Goal: Task Accomplishment & Management: Use online tool/utility

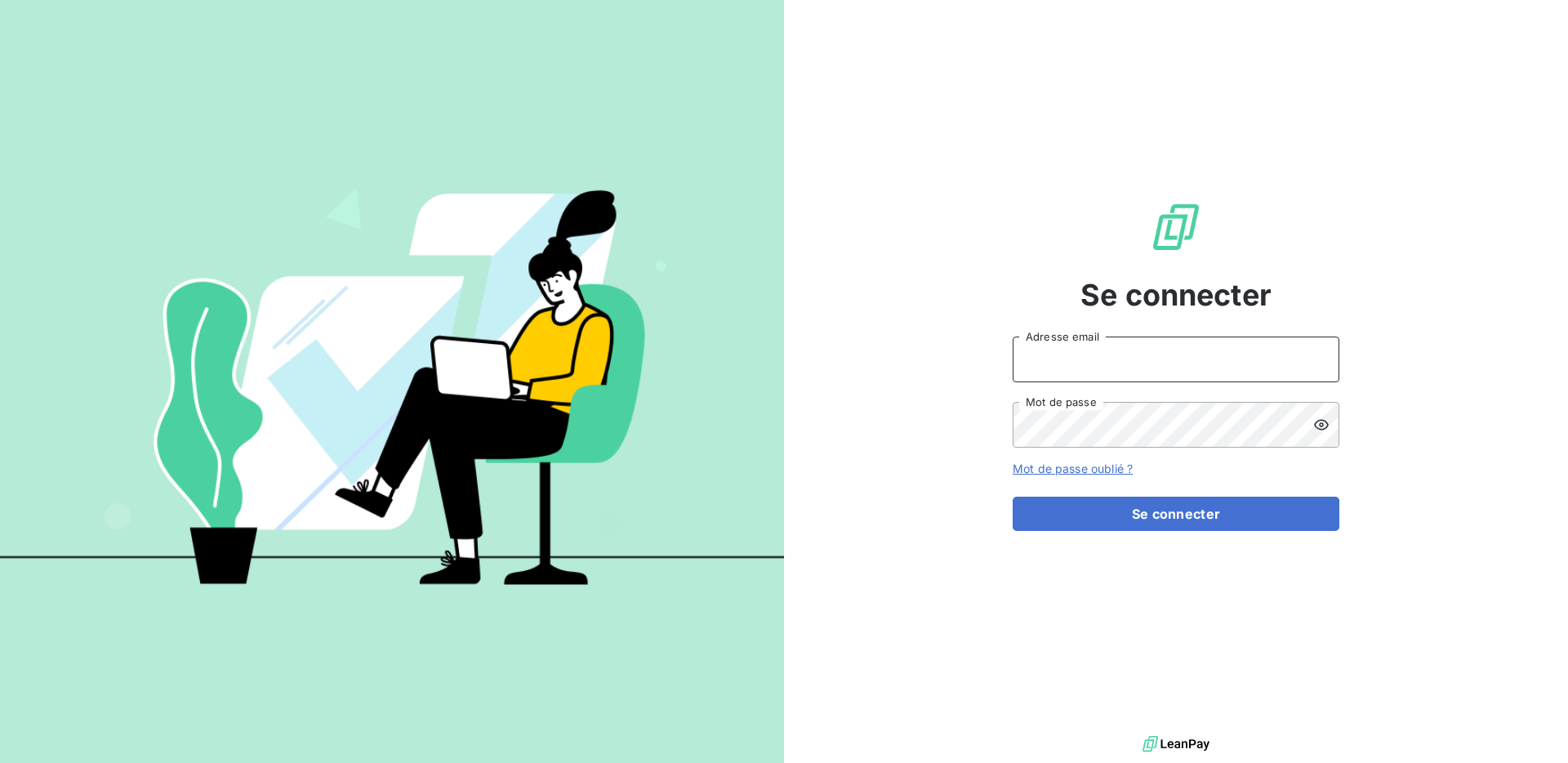
click at [1139, 361] on input "Adresse email" at bounding box center [1176, 360] width 326 height 46
type input "[EMAIL_ADDRESS][DOMAIN_NAME]"
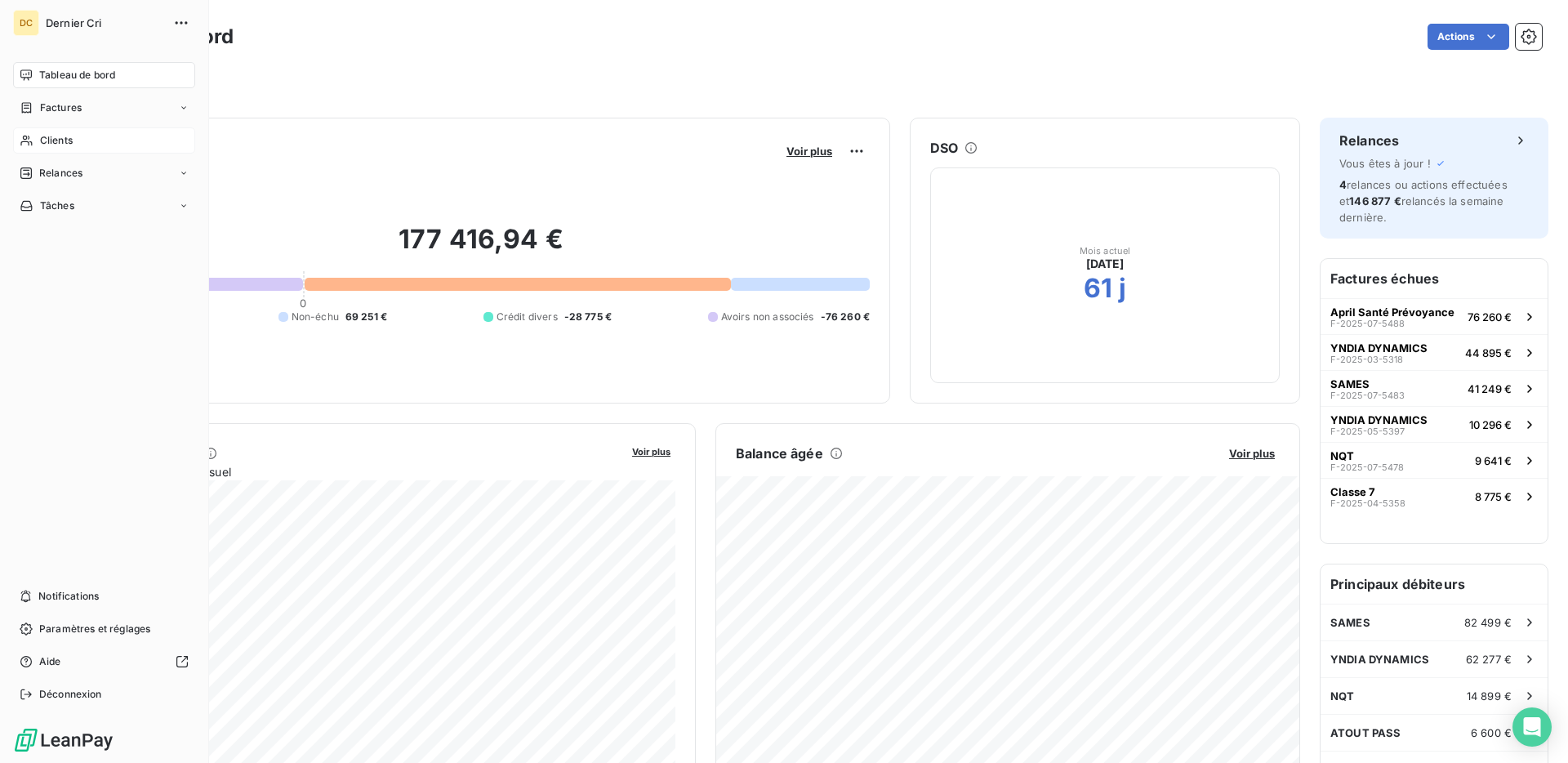
click at [58, 140] on span "Clients" at bounding box center [57, 140] width 33 height 14
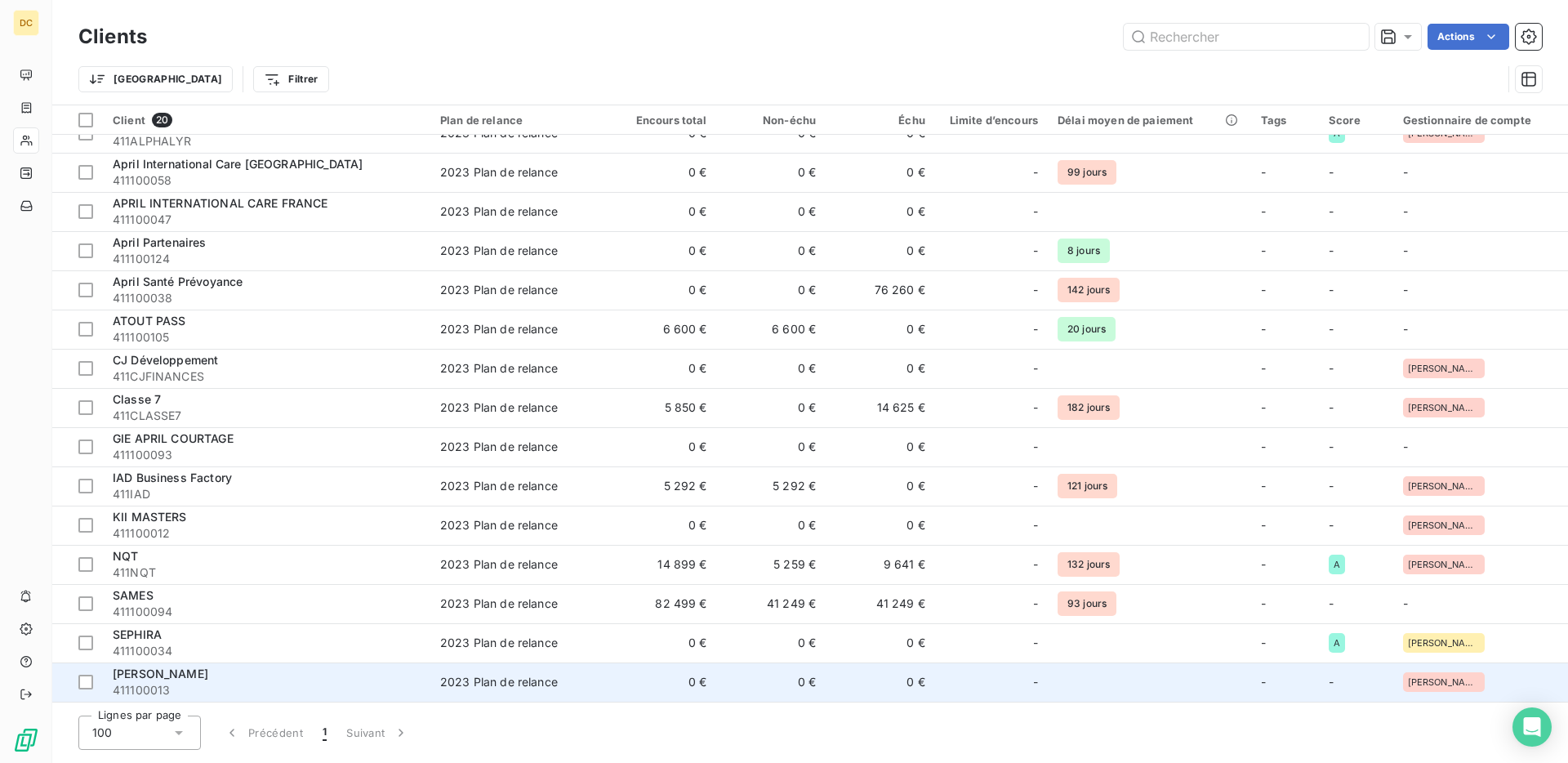
scroll to position [91, 0]
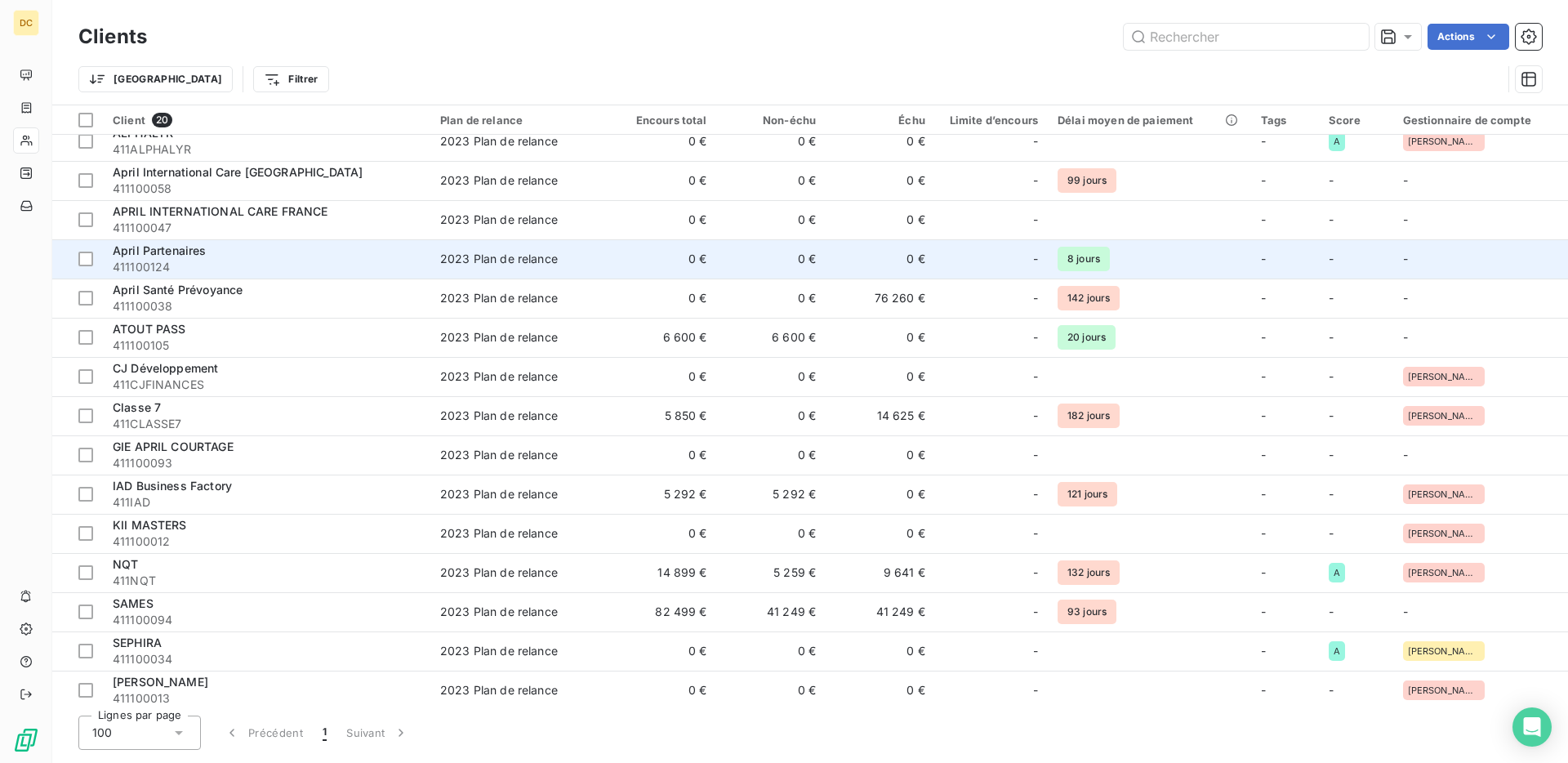
click at [252, 271] on span "411100124" at bounding box center [266, 267] width 308 height 16
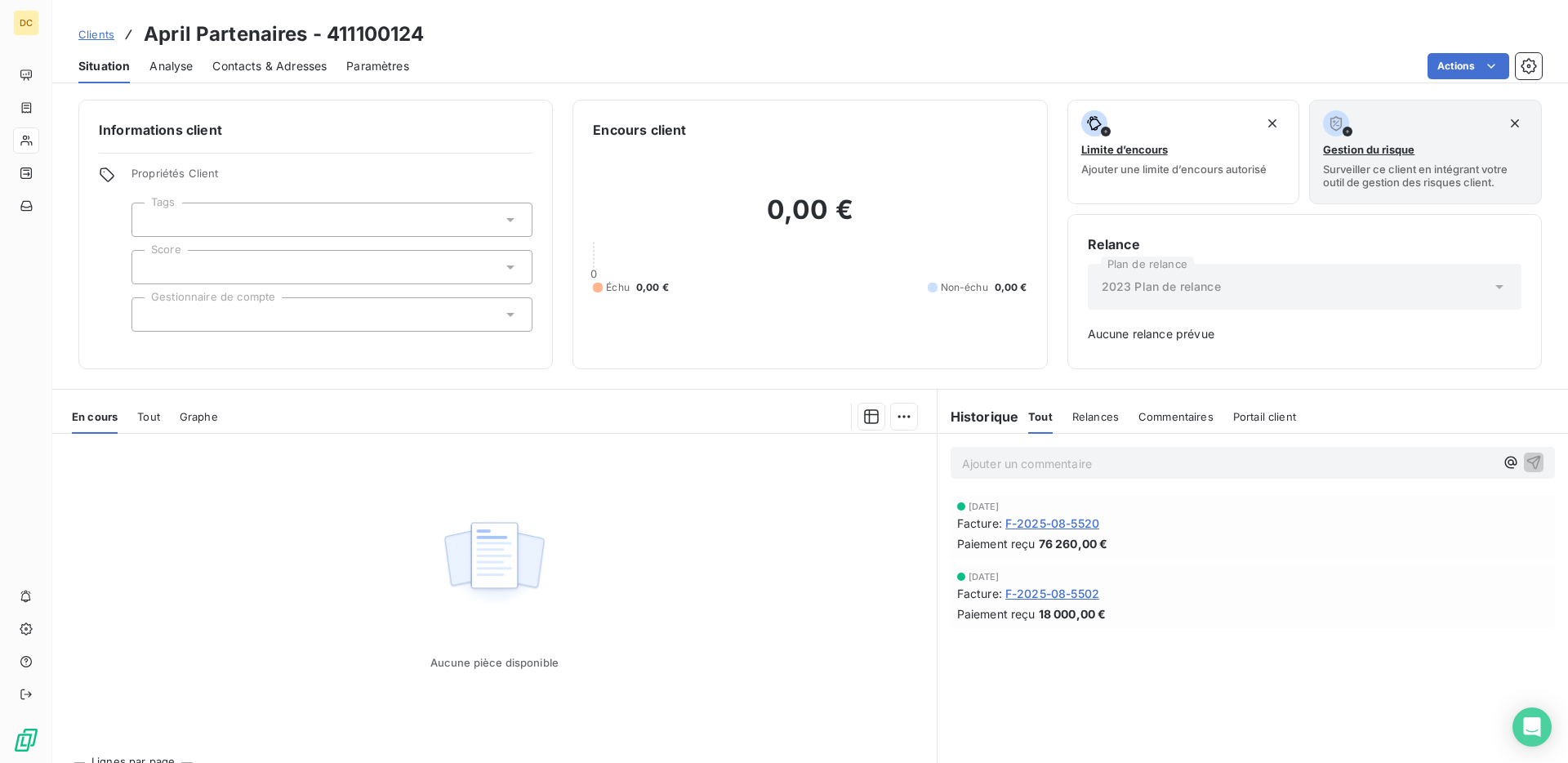
click at [1093, 524] on span "F-2025-08-5520" at bounding box center [1053, 523] width 94 height 17
click at [1059, 591] on span "F-2025-08-5502" at bounding box center [1053, 593] width 94 height 17
click at [1059, 518] on span "F-2025-08-5520" at bounding box center [1053, 523] width 94 height 17
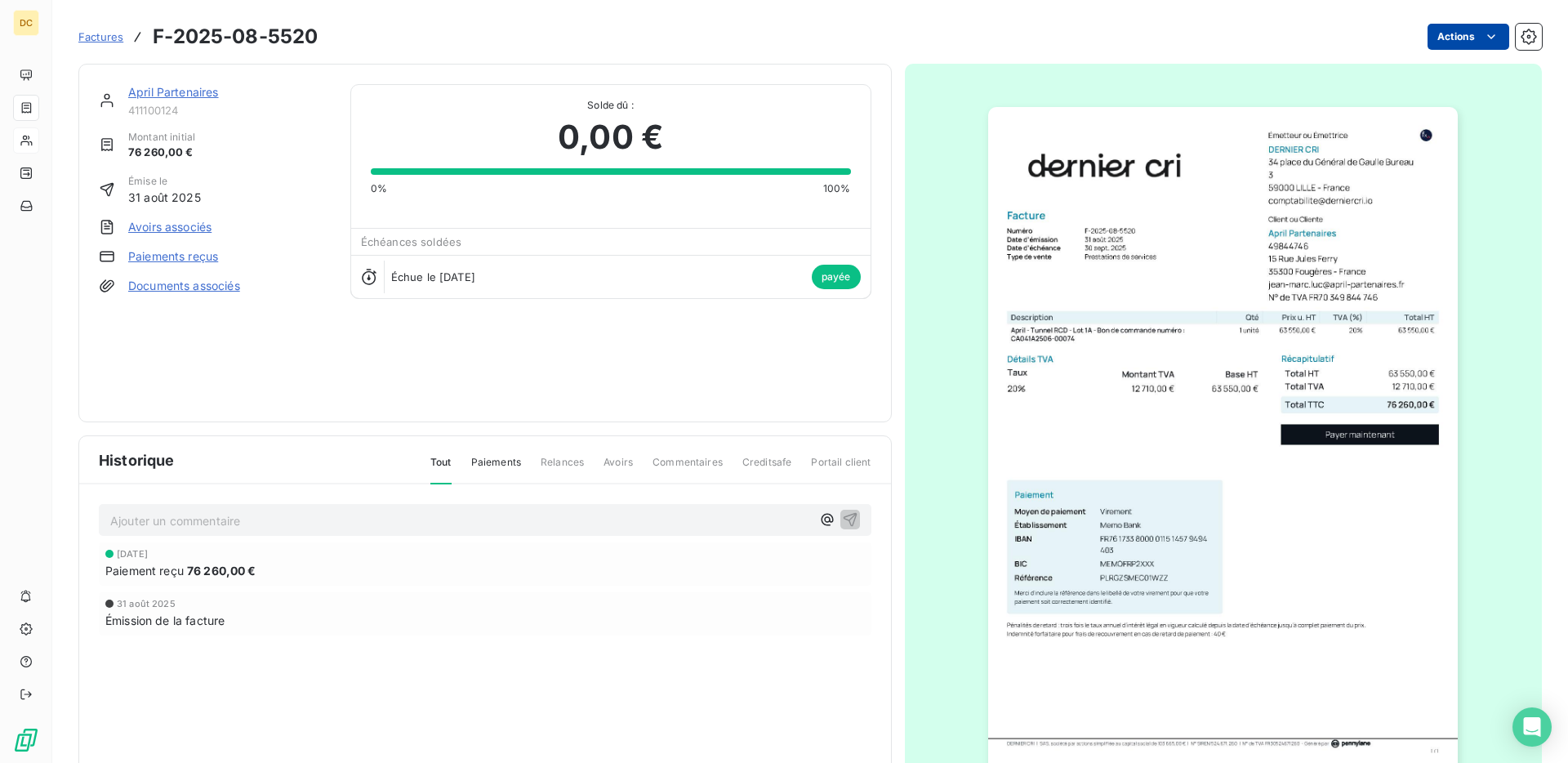
click at [1480, 42] on html "DC Factures F-2025-08-5520 Actions April Partenaires 411100124 Montant initial …" at bounding box center [784, 381] width 1568 height 763
click at [1516, 241] on html "DC Factures F-2025-08-5520 Actions Contact client Créer une tâche April Partena…" at bounding box center [784, 381] width 1568 height 763
click at [1544, 39] on section "Factures F-2025-08-5520 Actions April Partenaires 411100124 Montant initial 76 …" at bounding box center [810, 381] width 1516 height 763
click at [1540, 39] on button "button" at bounding box center [1529, 36] width 26 height 26
click at [1110, 243] on img "button" at bounding box center [1223, 440] width 469 height 665
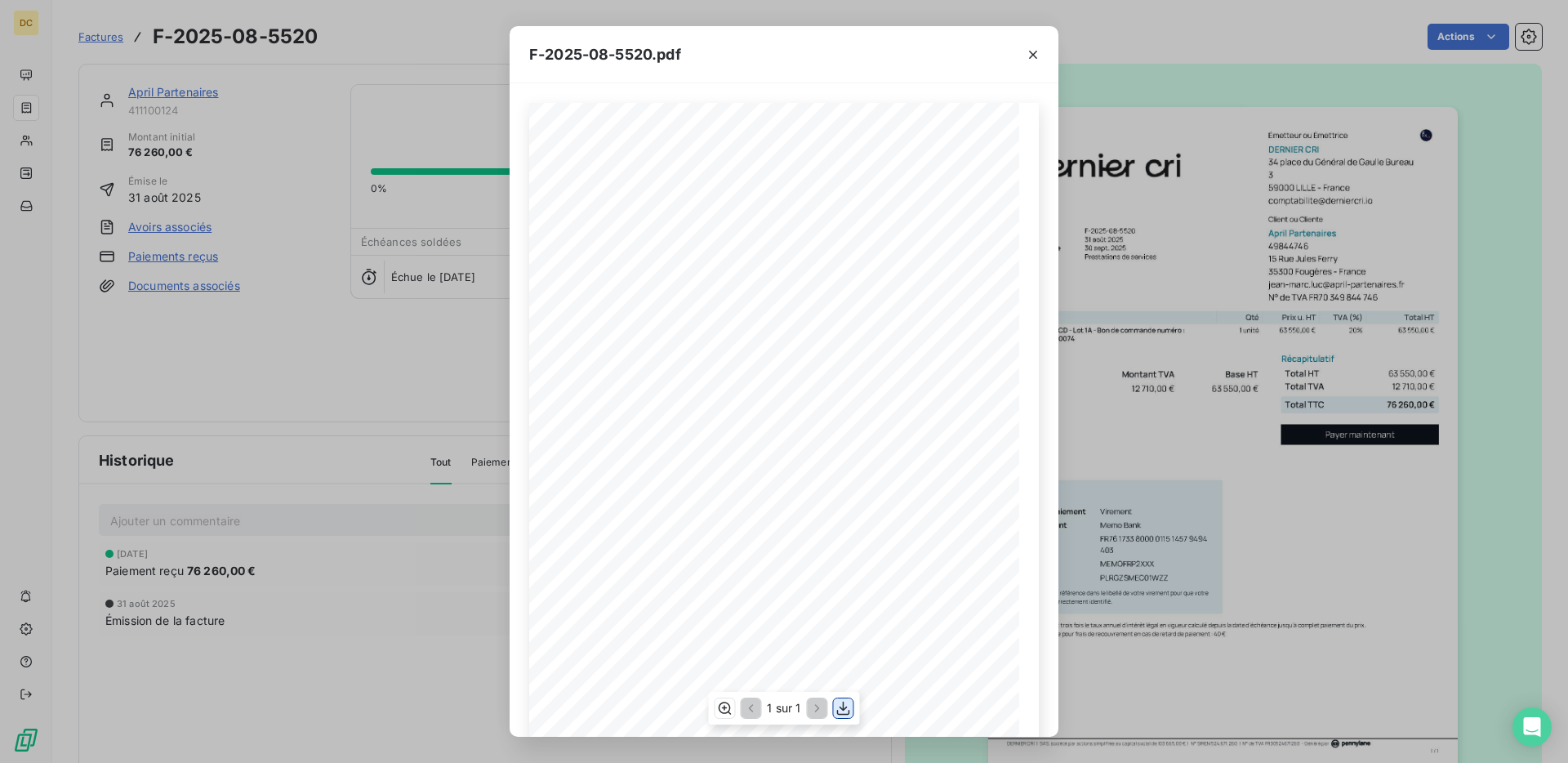
click at [843, 704] on icon "button" at bounding box center [843, 707] width 16 height 16
click at [374, 355] on div "F-2025-08-5520.pdf 63 550,00 € 12 710,00 € 76 260,00 € 019913c2- 6553- 71c9- b4…" at bounding box center [784, 381] width 1568 height 763
